Goal: Task Accomplishment & Management: Complete application form

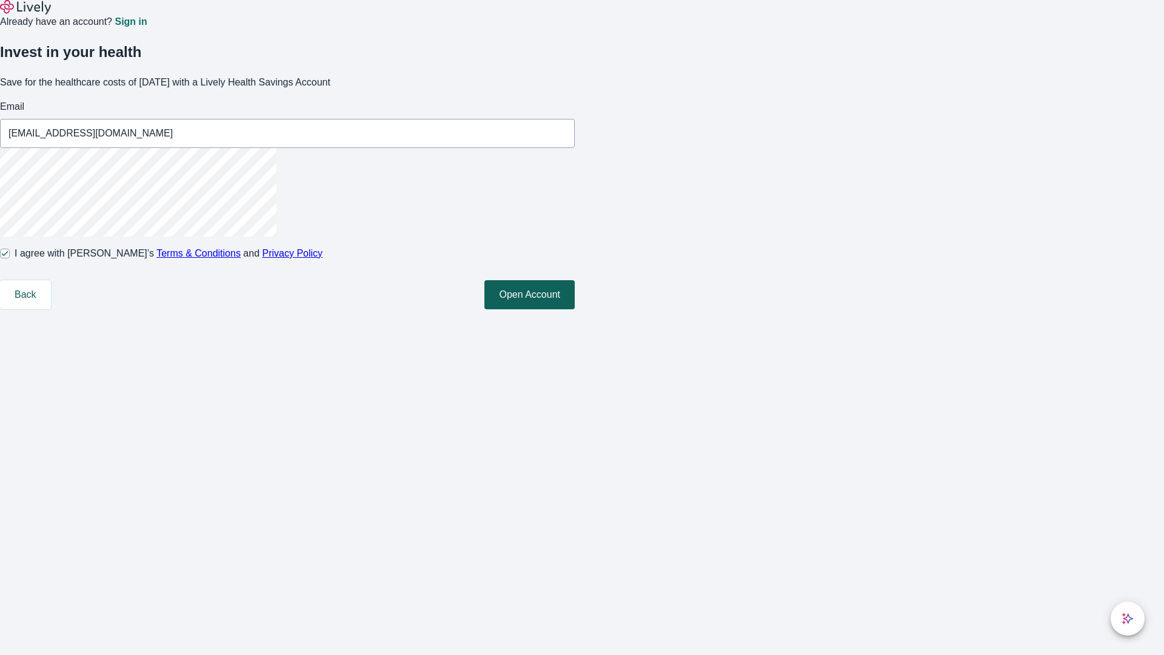
click at [575, 309] on button "Open Account" at bounding box center [530, 294] width 90 height 29
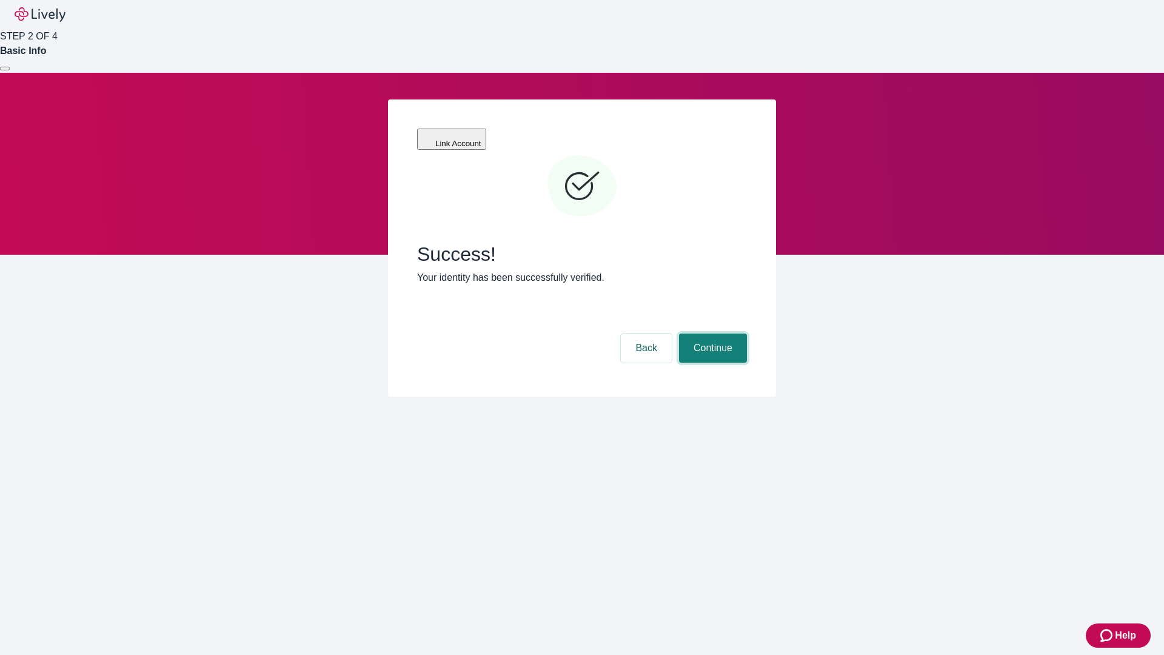
click at [711, 334] on button "Continue" at bounding box center [713, 348] width 68 height 29
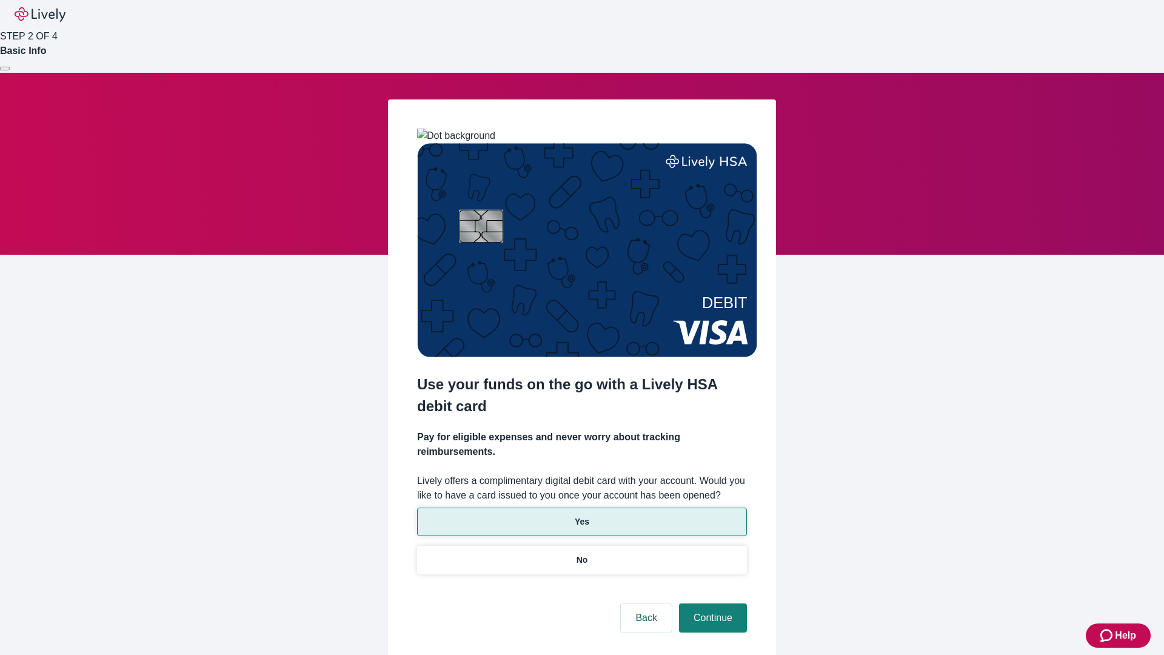
click at [582, 516] on p "Yes" at bounding box center [582, 522] width 15 height 13
click at [711, 603] on button "Continue" at bounding box center [713, 617] width 68 height 29
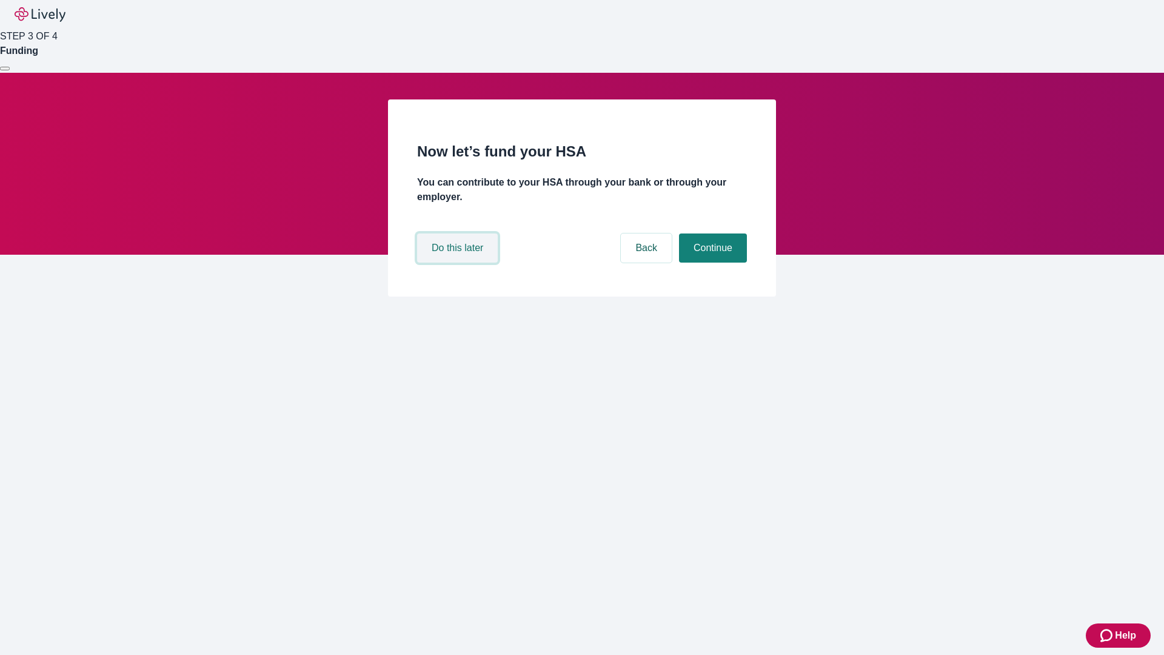
click at [459, 263] on button "Do this later" at bounding box center [457, 247] width 81 height 29
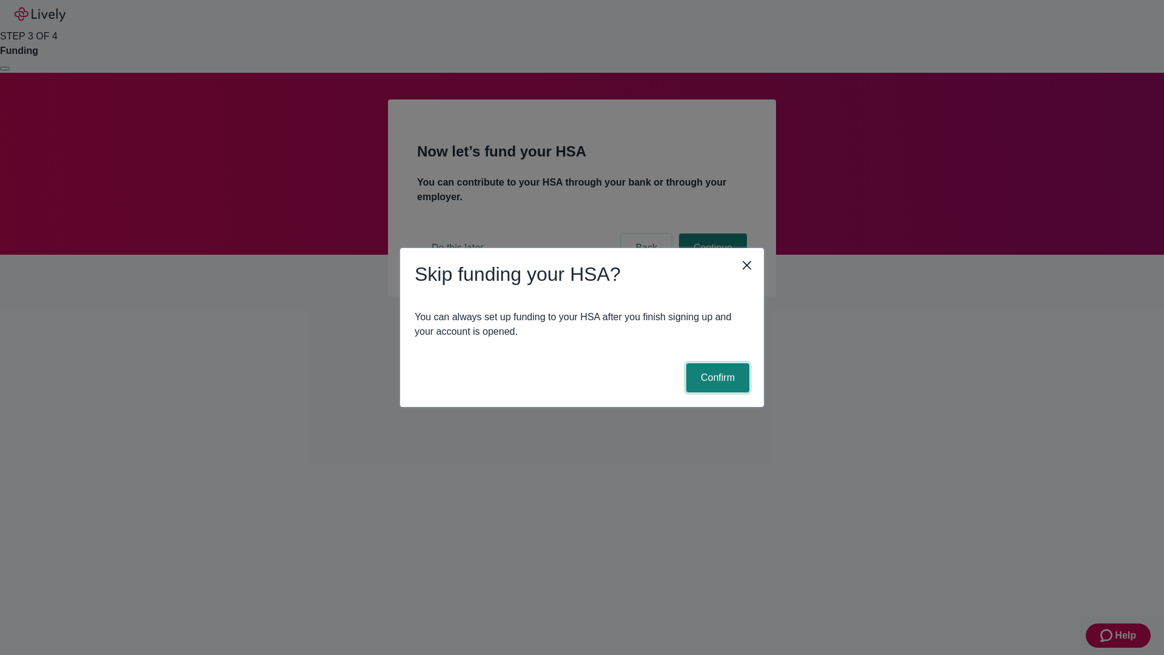
click at [716, 378] on button "Confirm" at bounding box center [718, 377] width 63 height 29
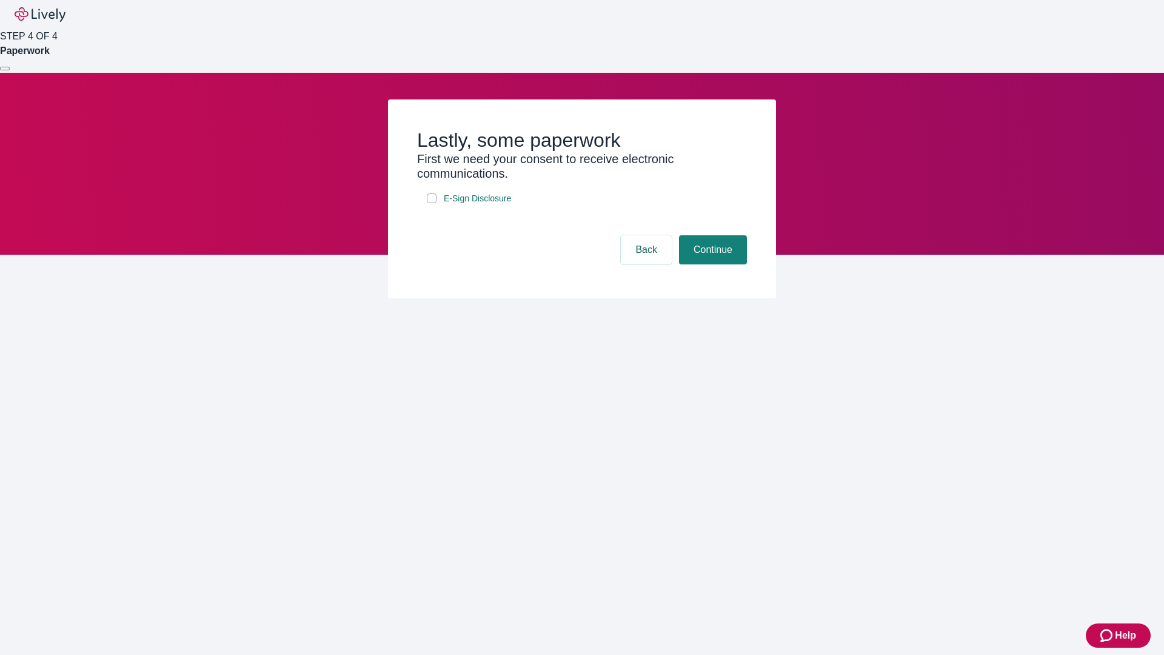
click at [432, 203] on input "E-Sign Disclosure" at bounding box center [432, 198] width 10 height 10
checkbox input "true"
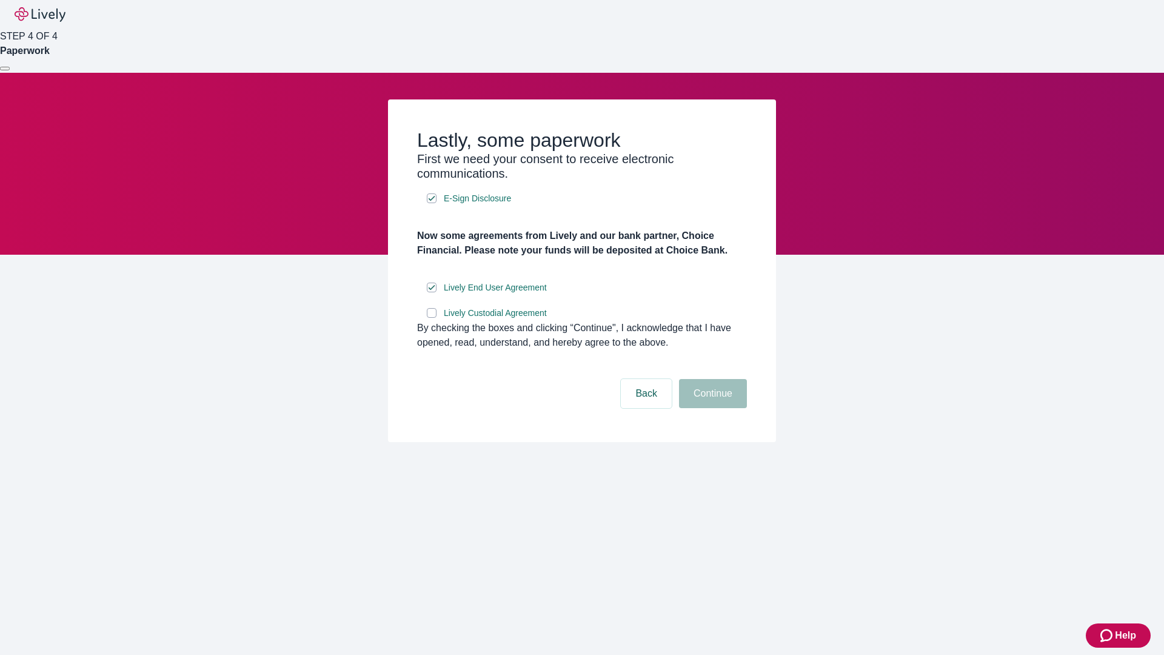
click at [432, 318] on input "Lively Custodial Agreement" at bounding box center [432, 313] width 10 height 10
checkbox input "true"
click at [711, 408] on button "Continue" at bounding box center [713, 393] width 68 height 29
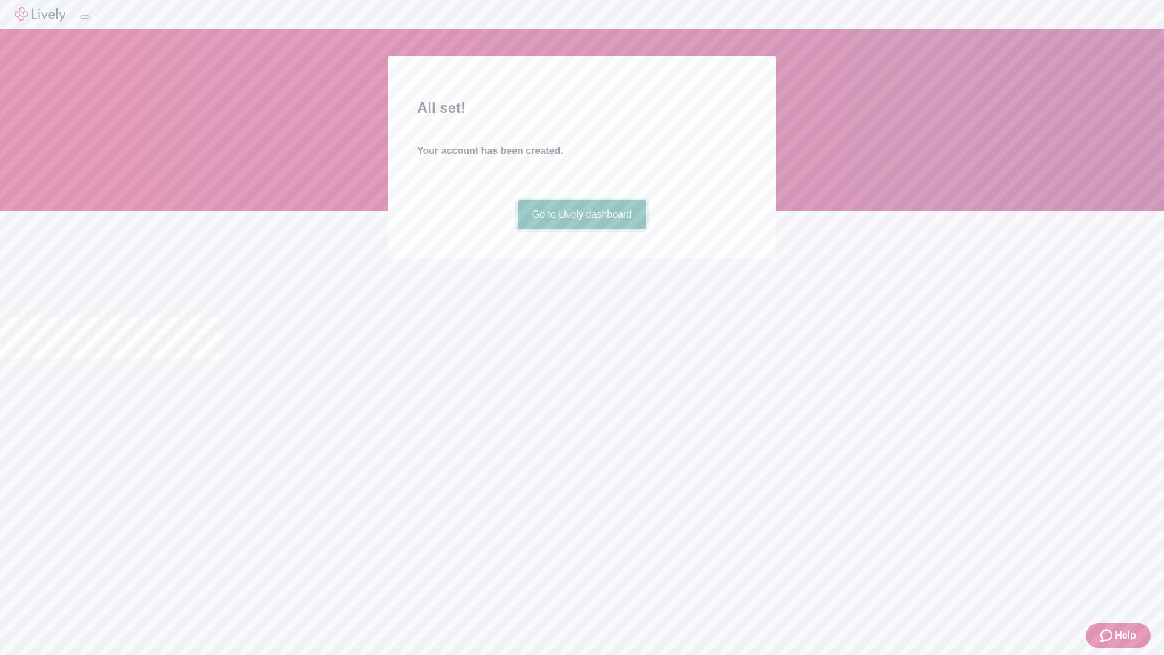
click at [582, 229] on link "Go to Lively dashboard" at bounding box center [582, 214] width 129 height 29
